Goal: Find specific page/section: Find specific page/section

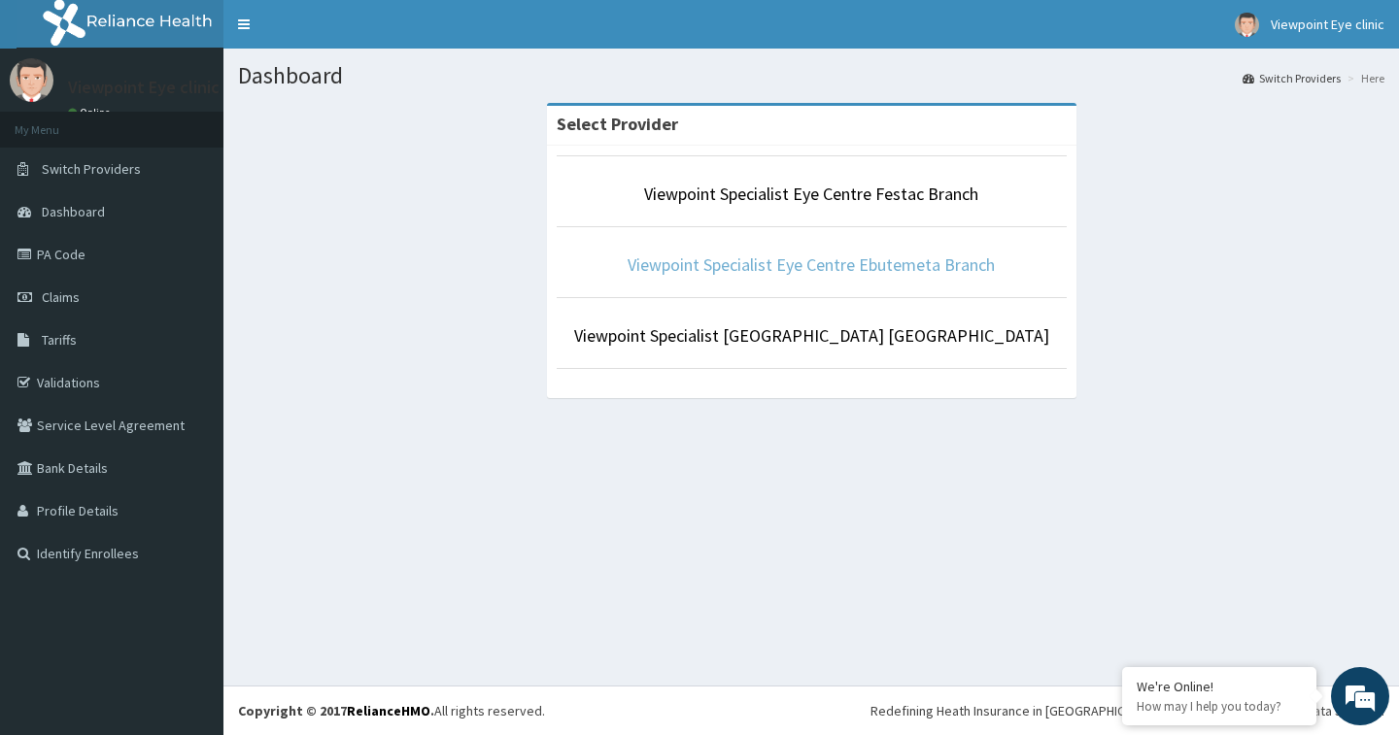
click at [746, 269] on link "Viewpoint Specialist Eye Centre Ebutemeta Branch" at bounding box center [811, 265] width 367 height 22
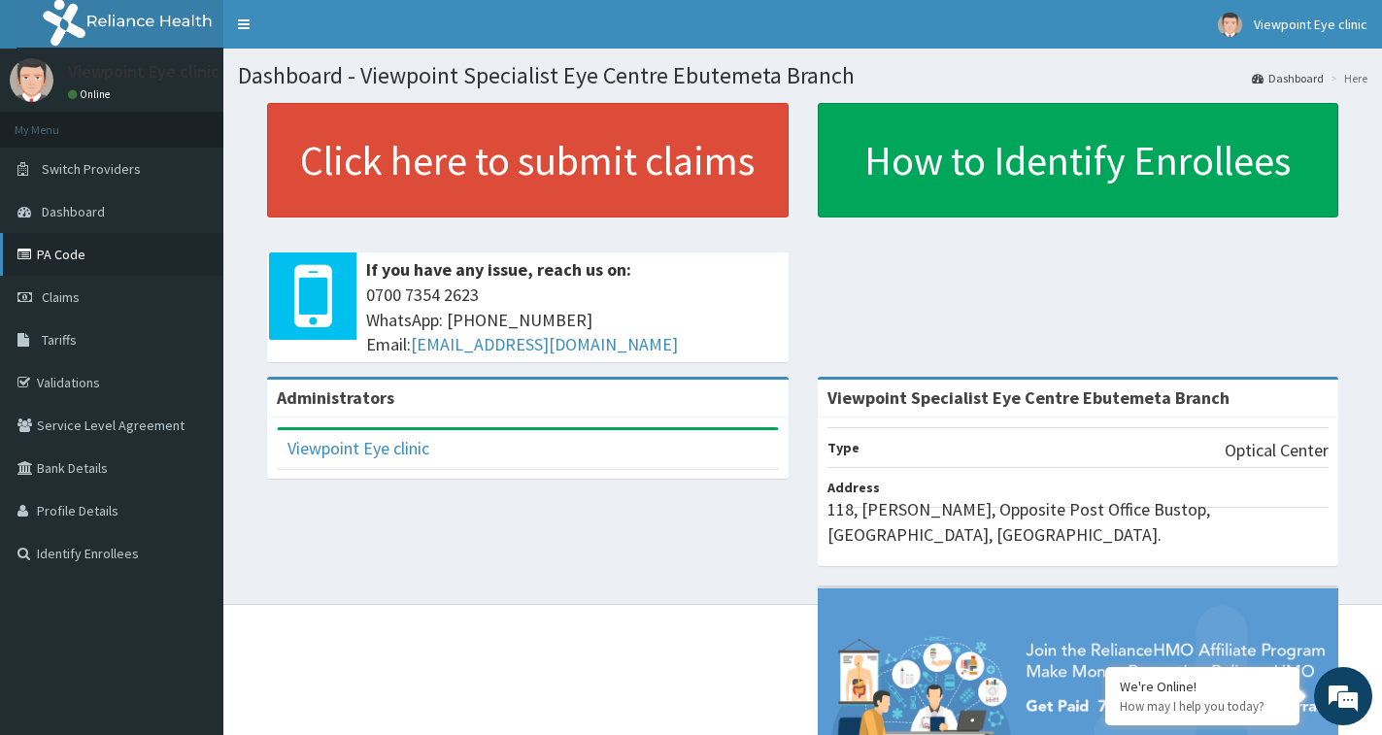
click at [50, 260] on link "PA Code" at bounding box center [111, 254] width 223 height 43
